Goal: Complete application form: Complete application form

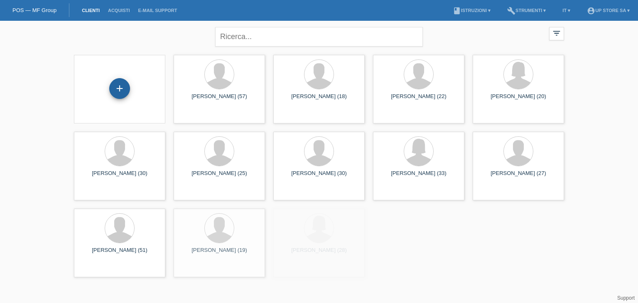
click at [120, 89] on div "+" at bounding box center [119, 88] width 21 height 21
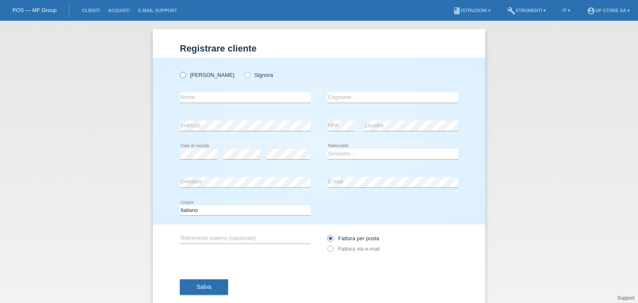
click at [194, 74] on label "Signor" at bounding box center [207, 75] width 54 height 6
click at [185, 74] on input "Signor" at bounding box center [182, 74] width 5 height 5
radio input "true"
click at [194, 95] on input "text" at bounding box center [245, 97] width 131 height 10
type input "[PERSON_NAME]"
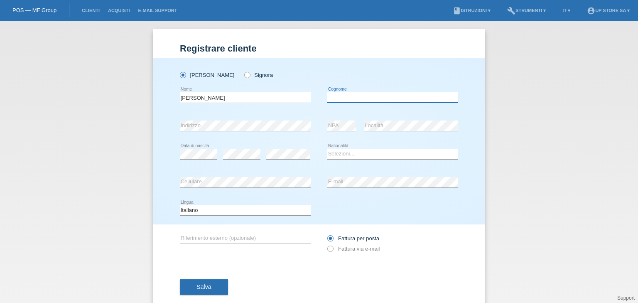
click at [386, 96] on input "text" at bounding box center [392, 97] width 131 height 10
type input "Minenna"
click at [341, 153] on select "Selezioni... Svizzera Austria Germania Liechtenstein ------------ Afghanistan A…" at bounding box center [392, 154] width 131 height 10
select select "CH"
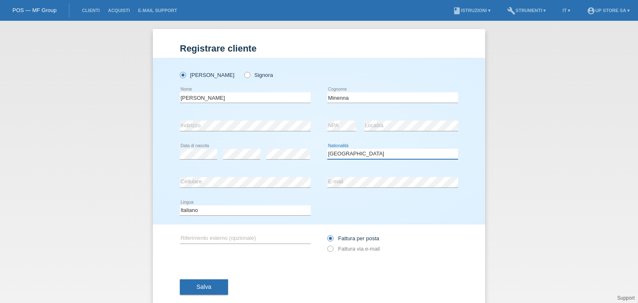
click at [327, 149] on select "Selezioni... Svizzera Austria Germania Liechtenstein ------------ Afghanistan A…" at bounding box center [392, 154] width 131 height 10
click at [353, 250] on label "Fattura via e-mail" at bounding box center [353, 249] width 52 height 6
click at [333, 250] on input "Fattura via e-mail" at bounding box center [329, 251] width 5 height 10
radio input "true"
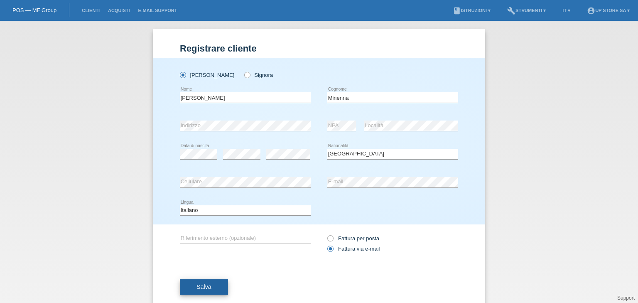
click at [188, 286] on button "Salva" at bounding box center [204, 287] width 48 height 16
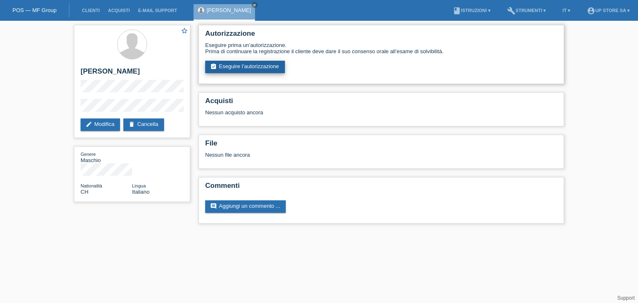
click at [253, 71] on link "assignment_turned_in Eseguire l’autorizzazione" at bounding box center [245, 67] width 80 height 12
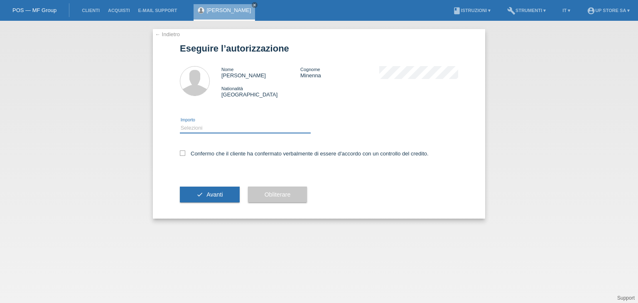
click at [228, 126] on select "Selezioni CHF 1.00 - CHF 499.00 CHF 500.00 - CHF 1'999.00 CHF 2'000.00 - CHF 6'…" at bounding box center [245, 128] width 131 height 10
select select "3"
click at [180, 123] on select "Selezioni CHF 1.00 - CHF 499.00 CHF 500.00 - CHF 1'999.00 CHF 2'000.00 - CHF 6'…" at bounding box center [245, 128] width 131 height 10
click at [216, 154] on label "Confermo che il cliente ha confermato verbalmente di essere d'accordo con un co…" at bounding box center [304, 153] width 249 height 6
click at [185, 154] on input "Confermo che il cliente ha confermato verbalmente di essere d'accordo con un co…" at bounding box center [182, 152] width 5 height 5
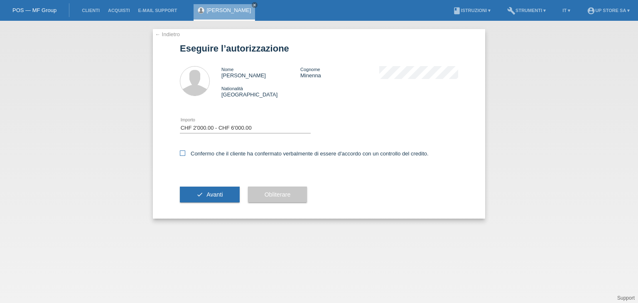
checkbox input "true"
click at [217, 193] on span "Avanti" at bounding box center [214, 194] width 16 height 7
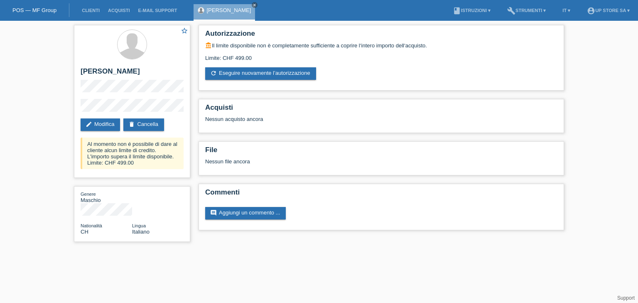
click at [36, 12] on link "POS — MF Group" at bounding box center [34, 10] width 44 height 6
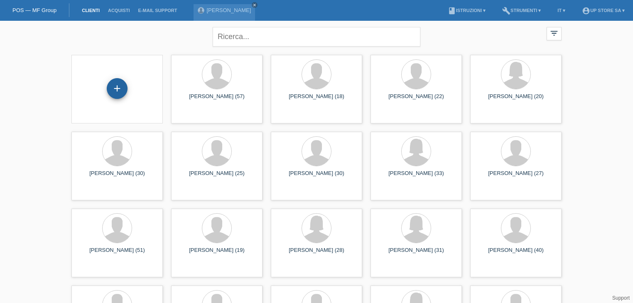
click at [120, 85] on div "+" at bounding box center [117, 88] width 20 height 14
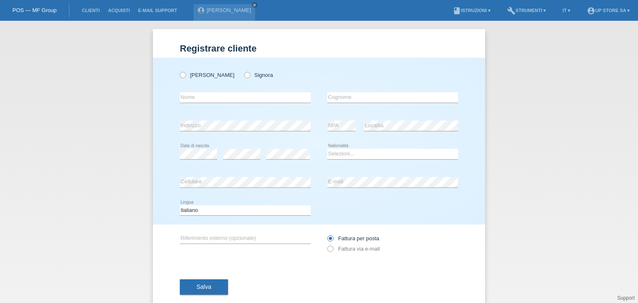
click at [181, 80] on div "Signor Signora" at bounding box center [245, 74] width 131 height 17
click at [184, 76] on label "Signor" at bounding box center [207, 75] width 54 height 6
click at [184, 76] on input "Signor" at bounding box center [182, 74] width 5 height 5
radio input "true"
click at [191, 93] on input "text" at bounding box center [245, 97] width 131 height 10
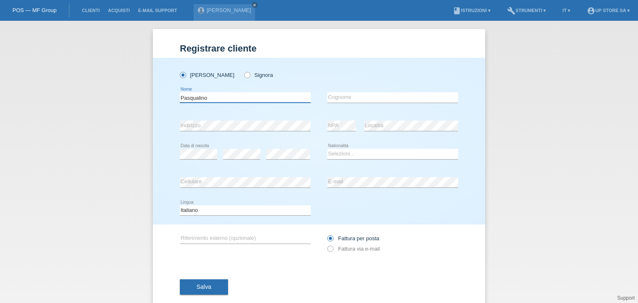
type input "Pasqualino"
type input "Minenna"
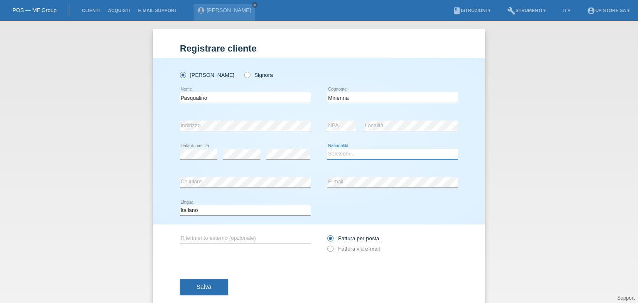
click at [333, 153] on select "Selezioni... Svizzera Austria Germania Liechtenstein ------------ Afghanistan A…" at bounding box center [392, 154] width 131 height 10
select select "CH"
click at [327, 149] on select "Selezioni... Svizzera Austria Germania Liechtenstein ------------ Afghanistan A…" at bounding box center [392, 154] width 131 height 10
click at [337, 250] on label "Fattura via e-mail" at bounding box center [353, 249] width 52 height 6
click at [333, 250] on input "Fattura via e-mail" at bounding box center [329, 251] width 5 height 10
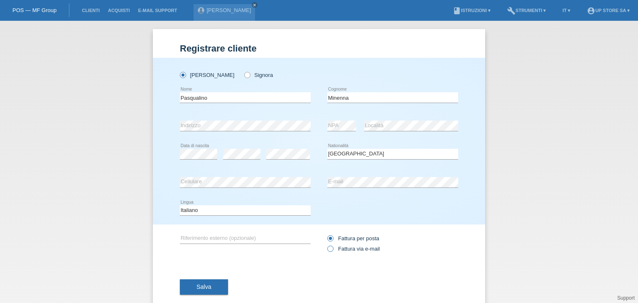
radio input "true"
click at [213, 287] on button "Salva" at bounding box center [204, 287] width 48 height 16
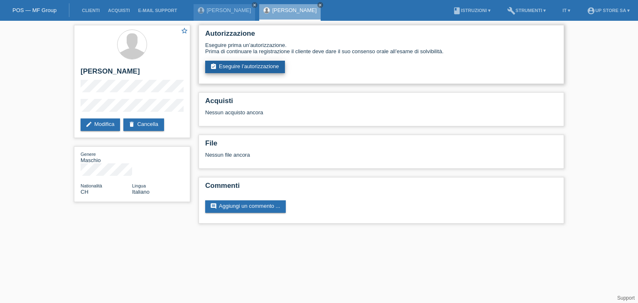
click at [255, 68] on link "assignment_turned_in Eseguire l’autorizzazione" at bounding box center [245, 67] width 80 height 12
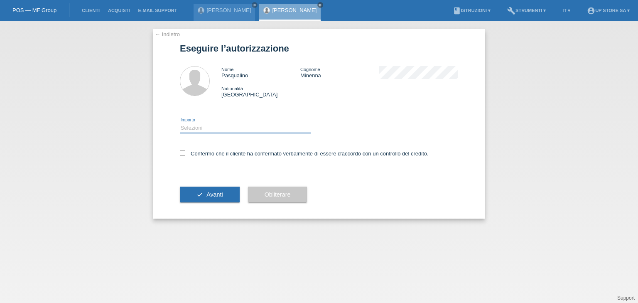
click at [219, 130] on select "Selezioni CHF 1.00 - CHF 499.00 CHF 500.00 - CHF 1'999.00 CHF 2'000.00 - CHF 6'…" at bounding box center [245, 128] width 131 height 10
select select "3"
click at [180, 123] on select "Selezioni CHF 1.00 - CHF 499.00 CHF 500.00 - CHF 1'999.00 CHF 2'000.00 - CHF 6'…" at bounding box center [245, 128] width 131 height 10
click at [211, 153] on label "Confermo che il cliente ha confermato verbalmente di essere d'accordo con un co…" at bounding box center [304, 153] width 249 height 6
click at [185, 153] on input "Confermo che il cliente ha confermato verbalmente di essere d'accordo con un co…" at bounding box center [182, 152] width 5 height 5
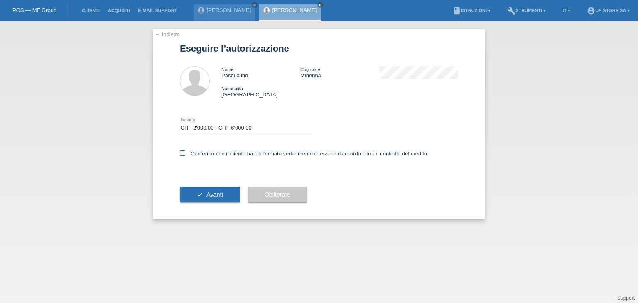
checkbox input "true"
click at [213, 196] on span "Avanti" at bounding box center [214, 194] width 16 height 7
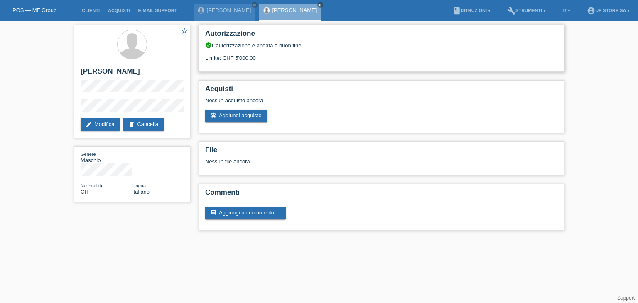
drag, startPoint x: 228, startPoint y: 57, endPoint x: 315, endPoint y: 54, distance: 87.3
click at [315, 54] on div "Limite: CHF 5'000.00" at bounding box center [381, 55] width 352 height 12
